Goal: Task Accomplishment & Management: Manage account settings

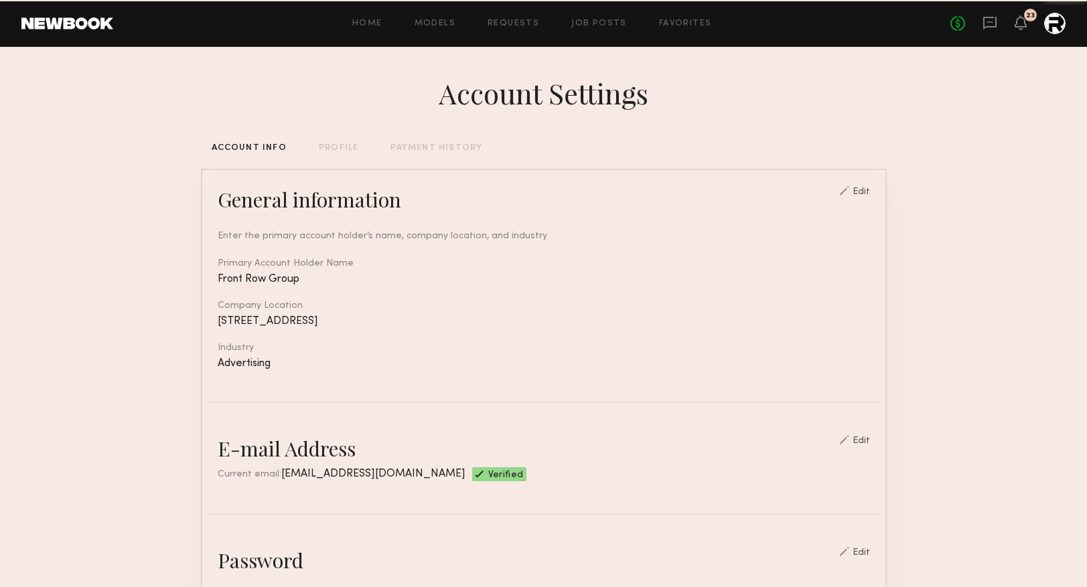
click at [1027, 32] on div "No fees up to $5,000 23" at bounding box center [1007, 23] width 115 height 21
click at [1025, 25] on icon at bounding box center [1020, 21] width 11 height 9
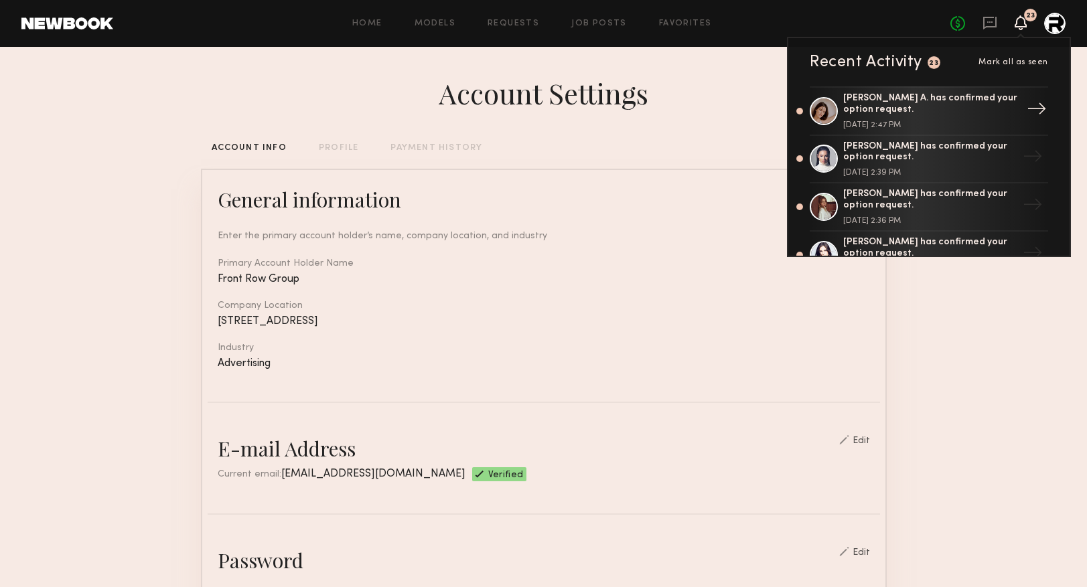
click at [1035, 104] on div "→" at bounding box center [1036, 111] width 31 height 35
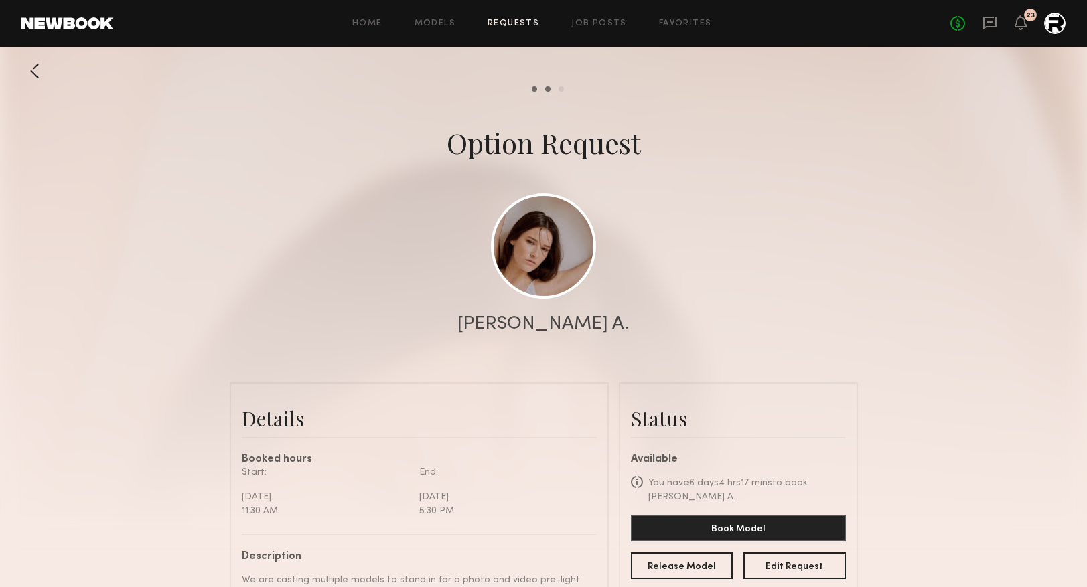
click at [34, 64] on div at bounding box center [34, 71] width 27 height 27
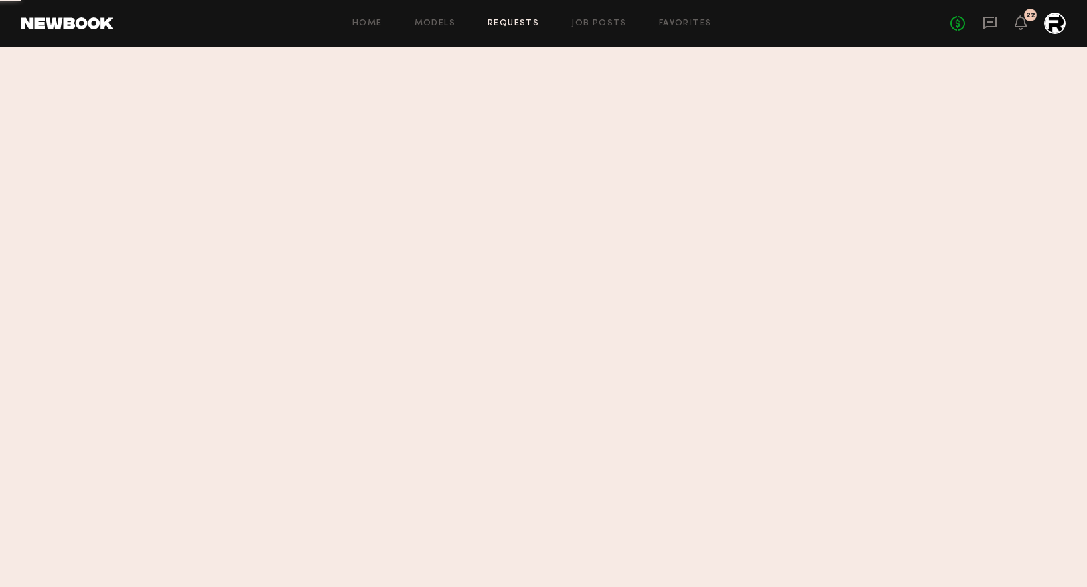
click at [605, 15] on div "Home Models Requests Job Posts Favorites Sign Out No fees up to $5,000 22" at bounding box center [589, 23] width 952 height 21
click at [610, 23] on link "Job Posts" at bounding box center [599, 23] width 56 height 9
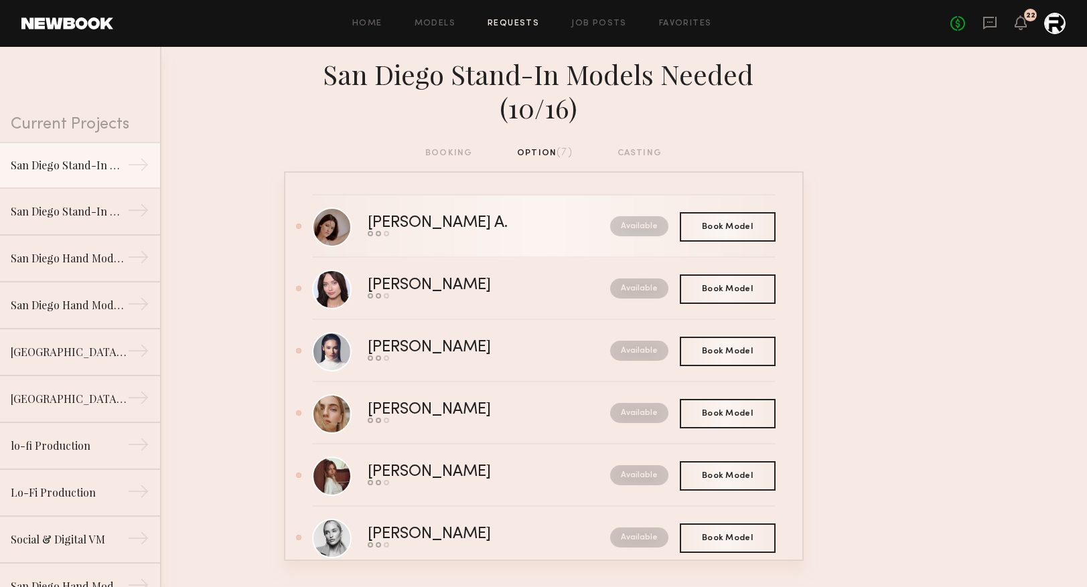
scroll to position [3, 0]
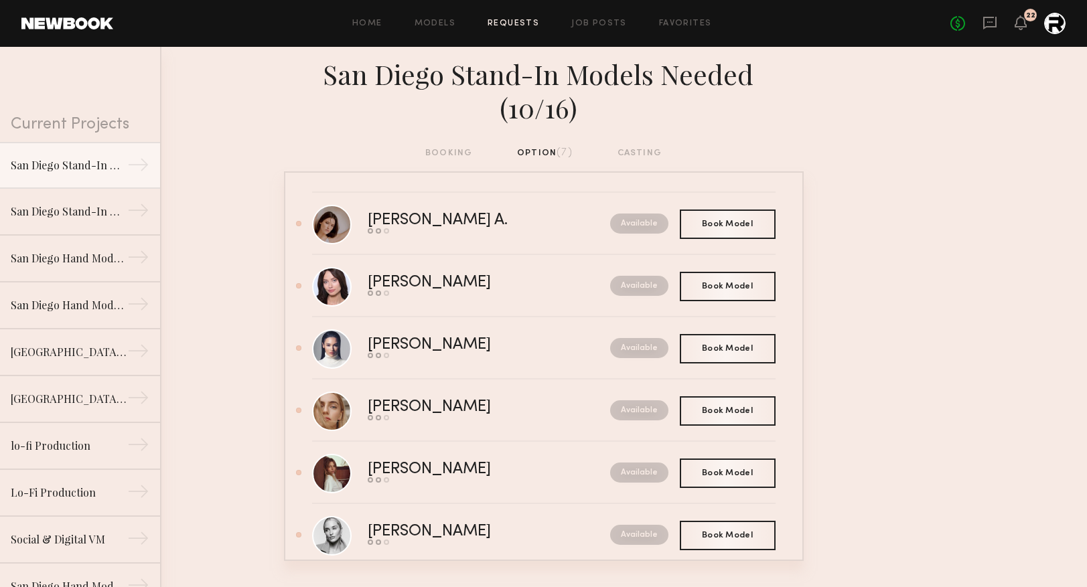
click at [441, 146] on div "booking option (7) casting" at bounding box center [543, 153] width 236 height 15
click at [450, 146] on div "booking option (7) casting" at bounding box center [543, 153] width 236 height 15
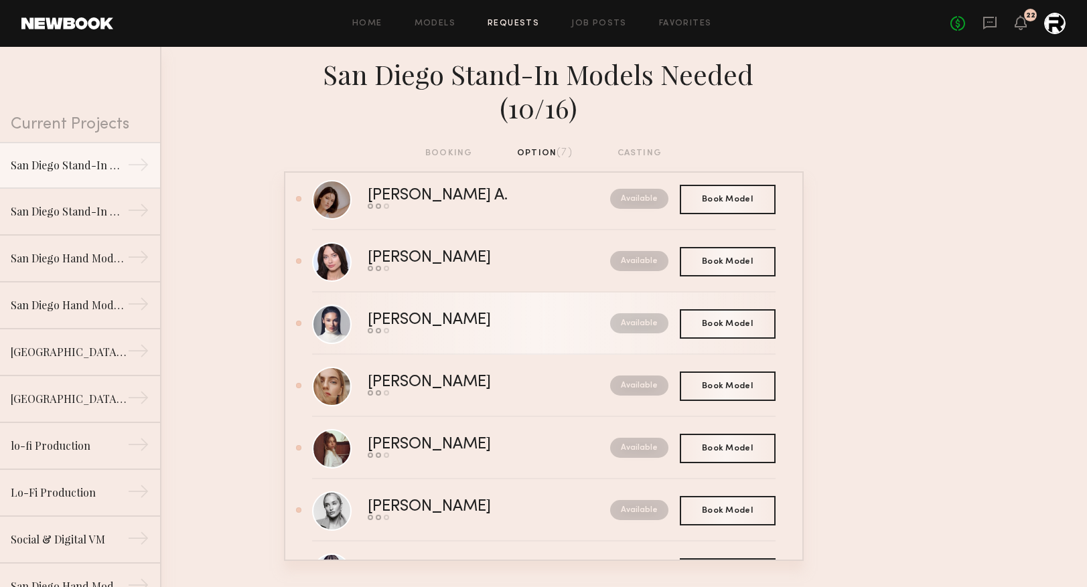
scroll to position [0, 0]
